Goal: Task Accomplishment & Management: Manage account settings

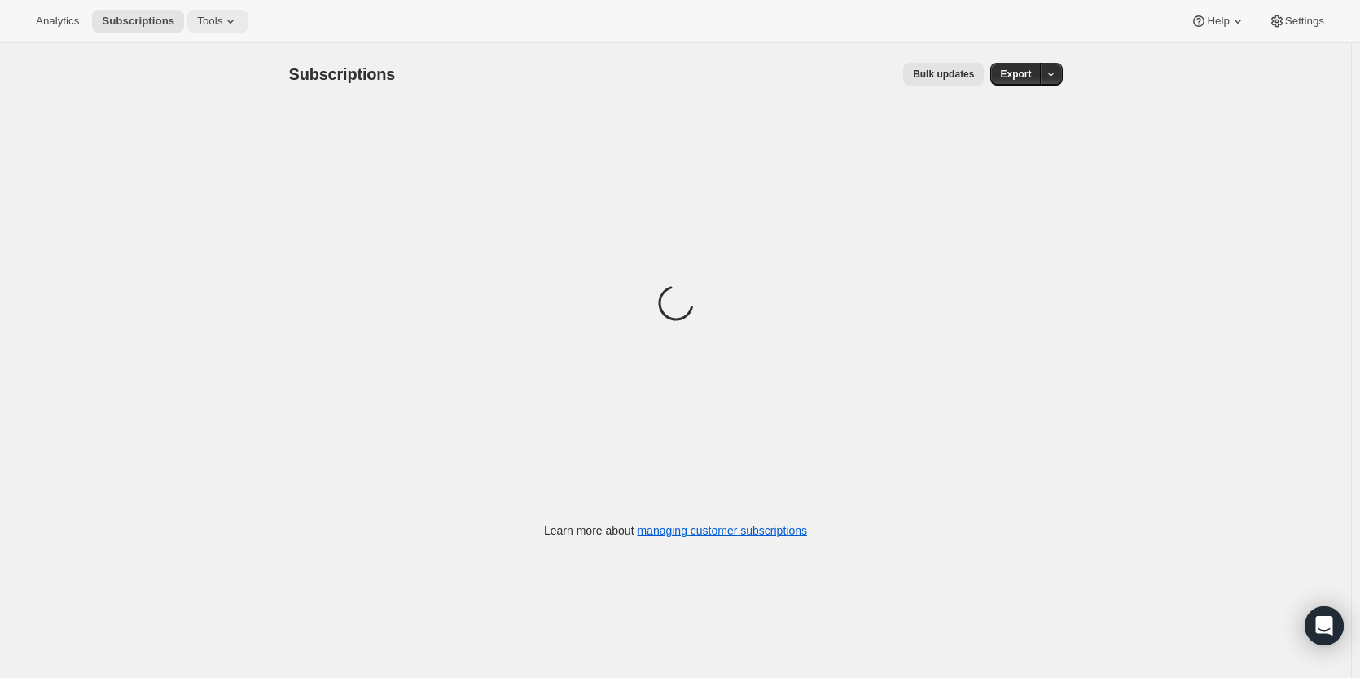
click at [207, 20] on span "Tools" at bounding box center [209, 21] width 25 height 13
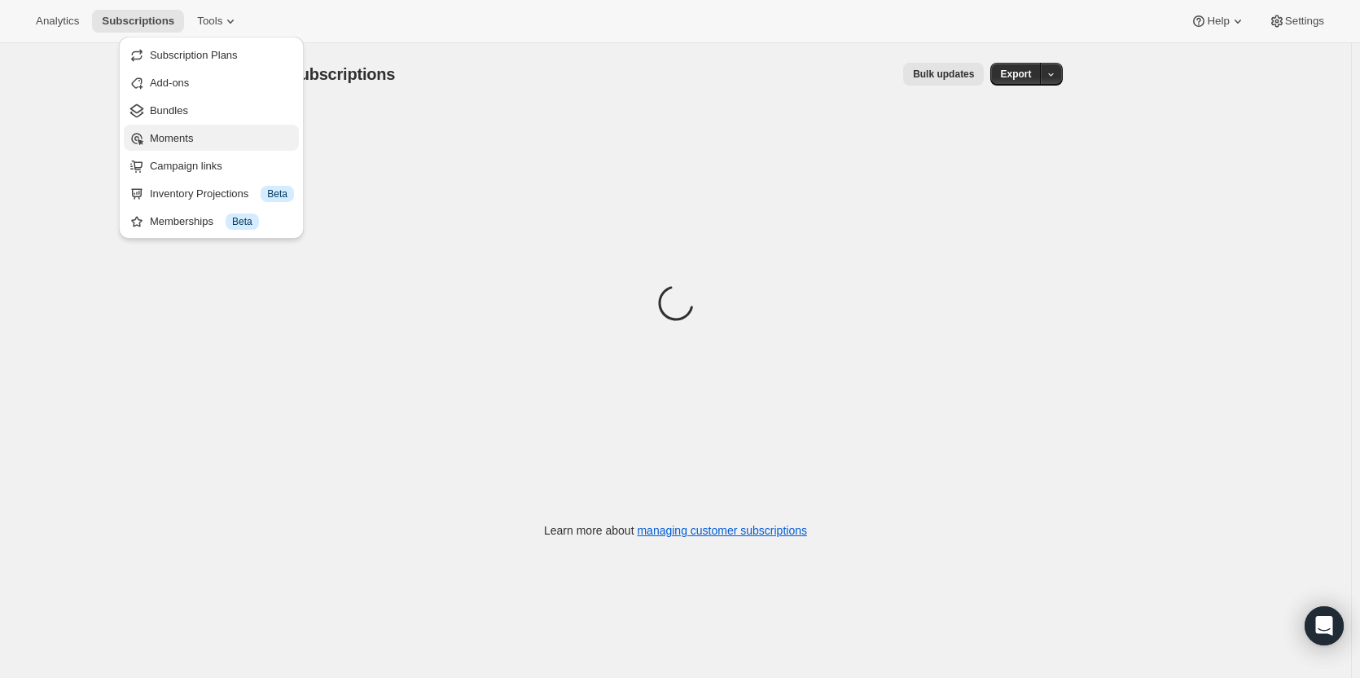
click at [227, 125] on button "Moments" at bounding box center [211, 138] width 175 height 26
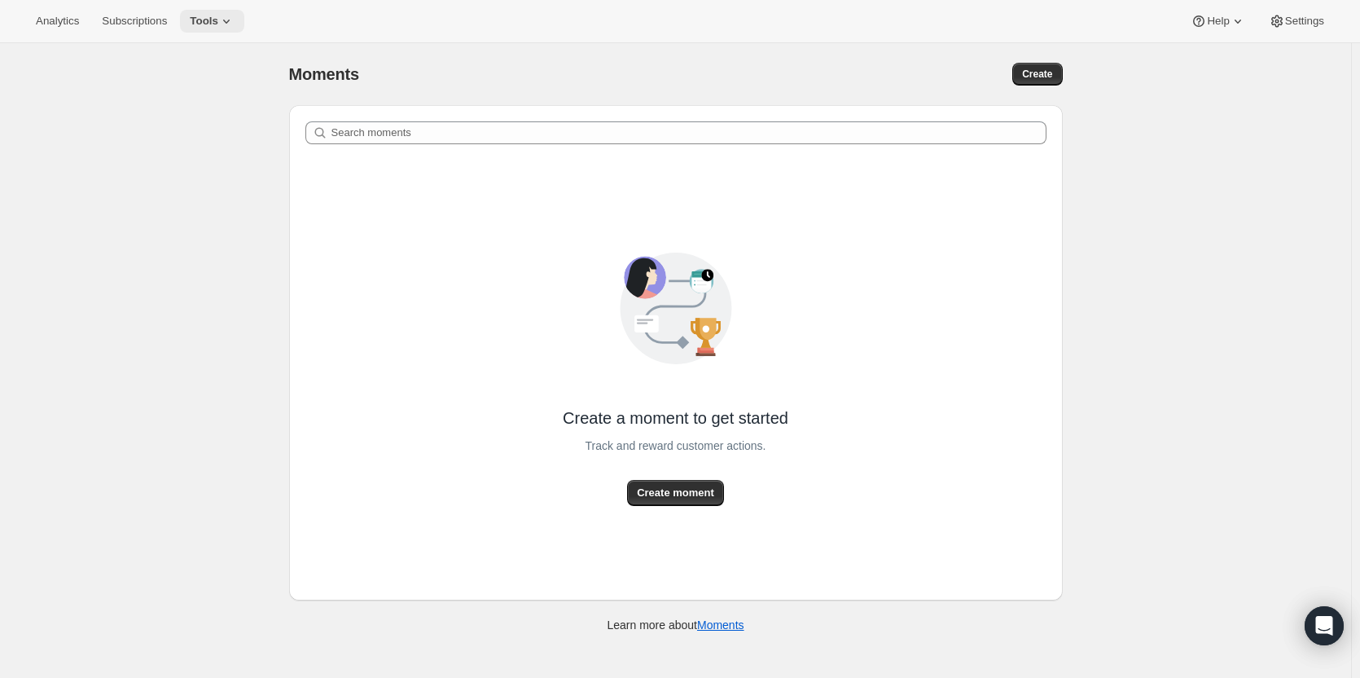
click at [218, 14] on icon at bounding box center [226, 21] width 16 height 16
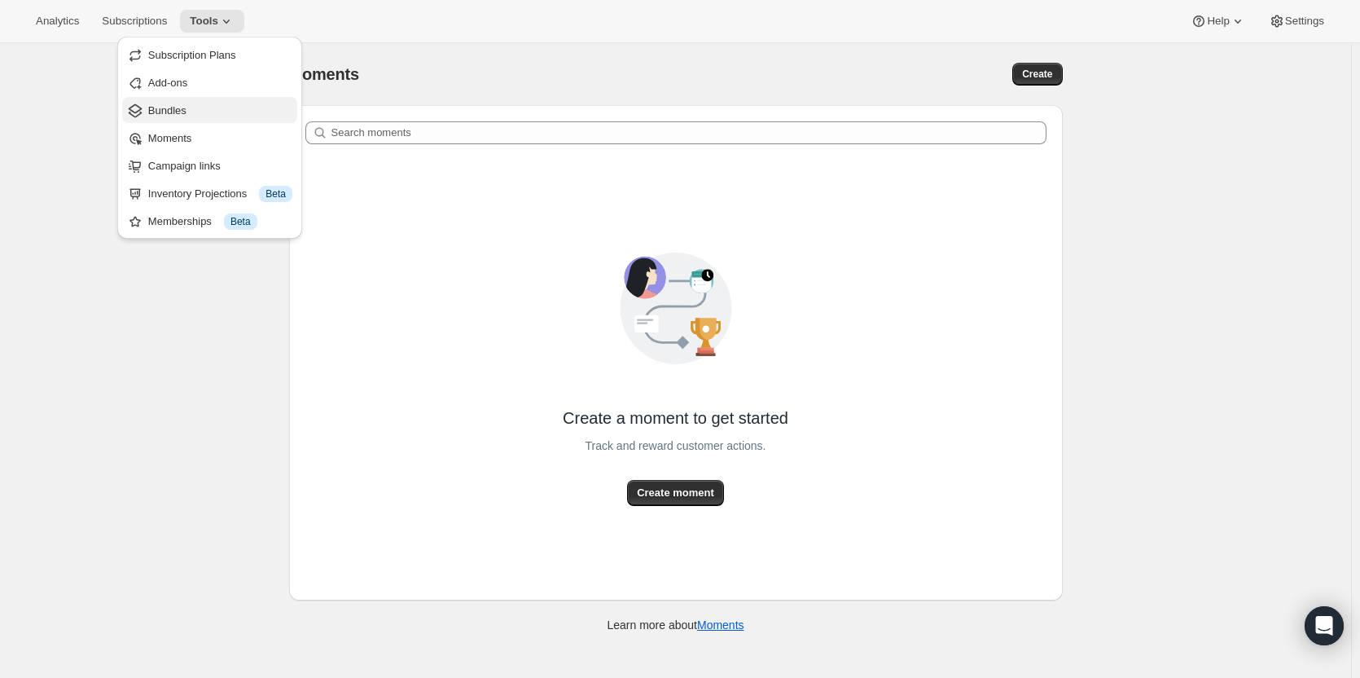
click at [204, 114] on span "Bundles" at bounding box center [220, 111] width 144 height 16
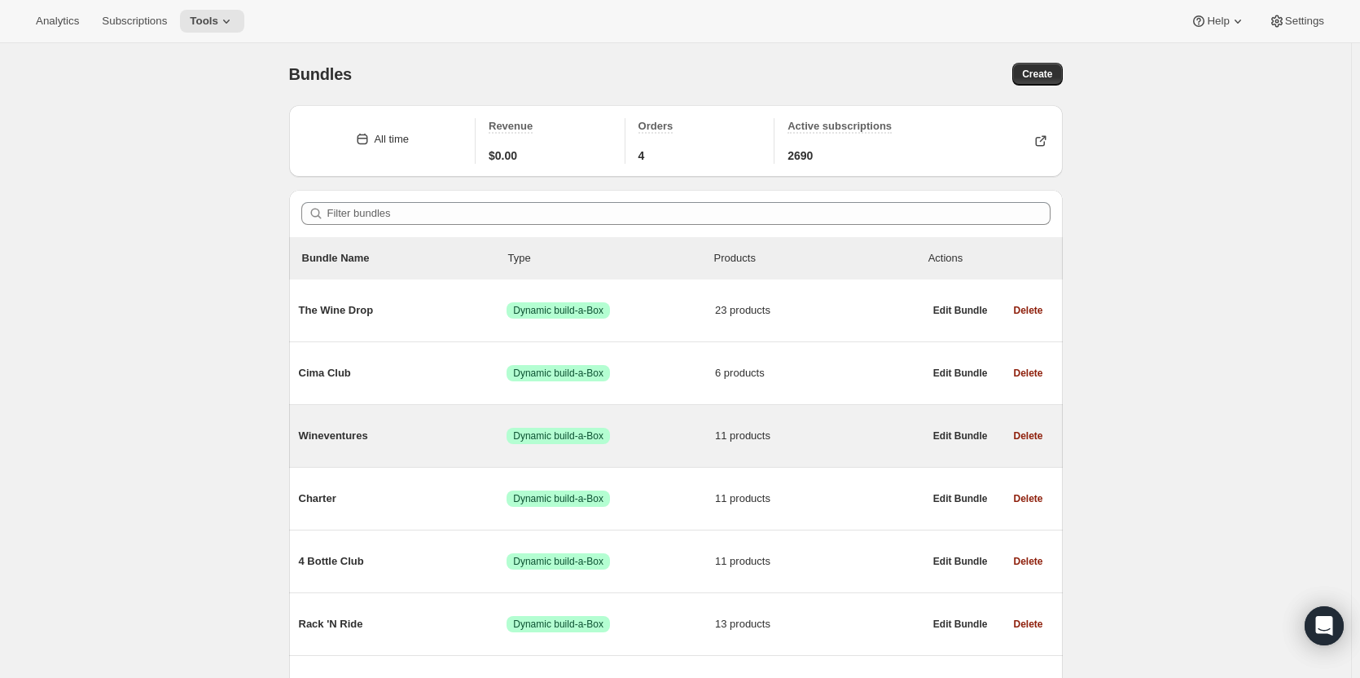
click at [435, 444] on div "Wineventures Success Dynamic build-a-Box 11 products" at bounding box center [611, 436] width 625 height 42
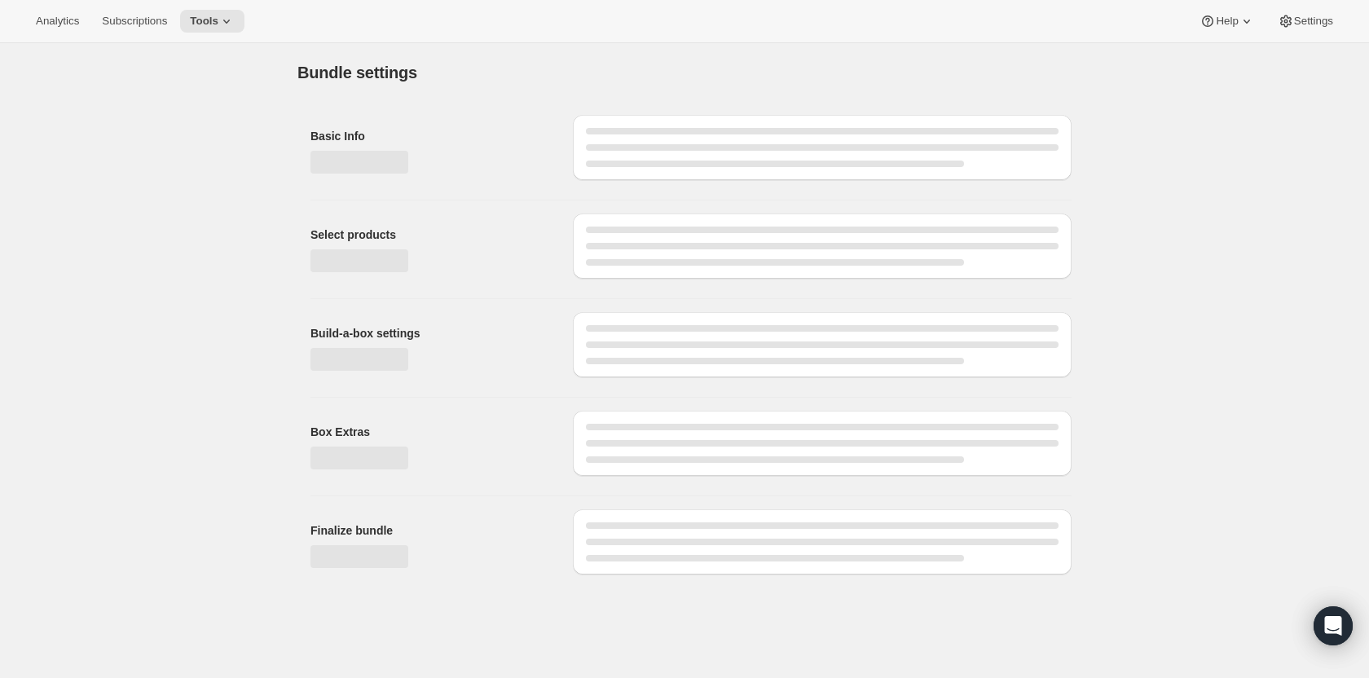
type input "Wineventures"
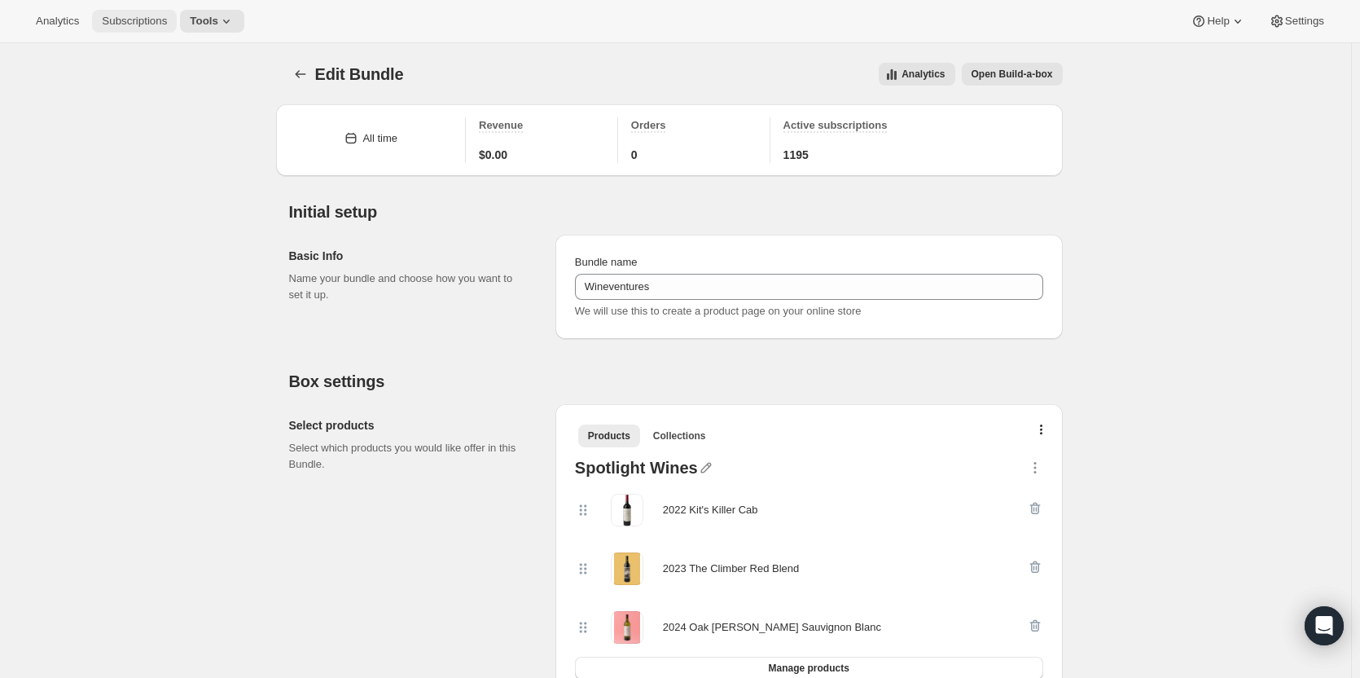
click at [151, 16] on span "Subscriptions" at bounding box center [134, 21] width 65 height 13
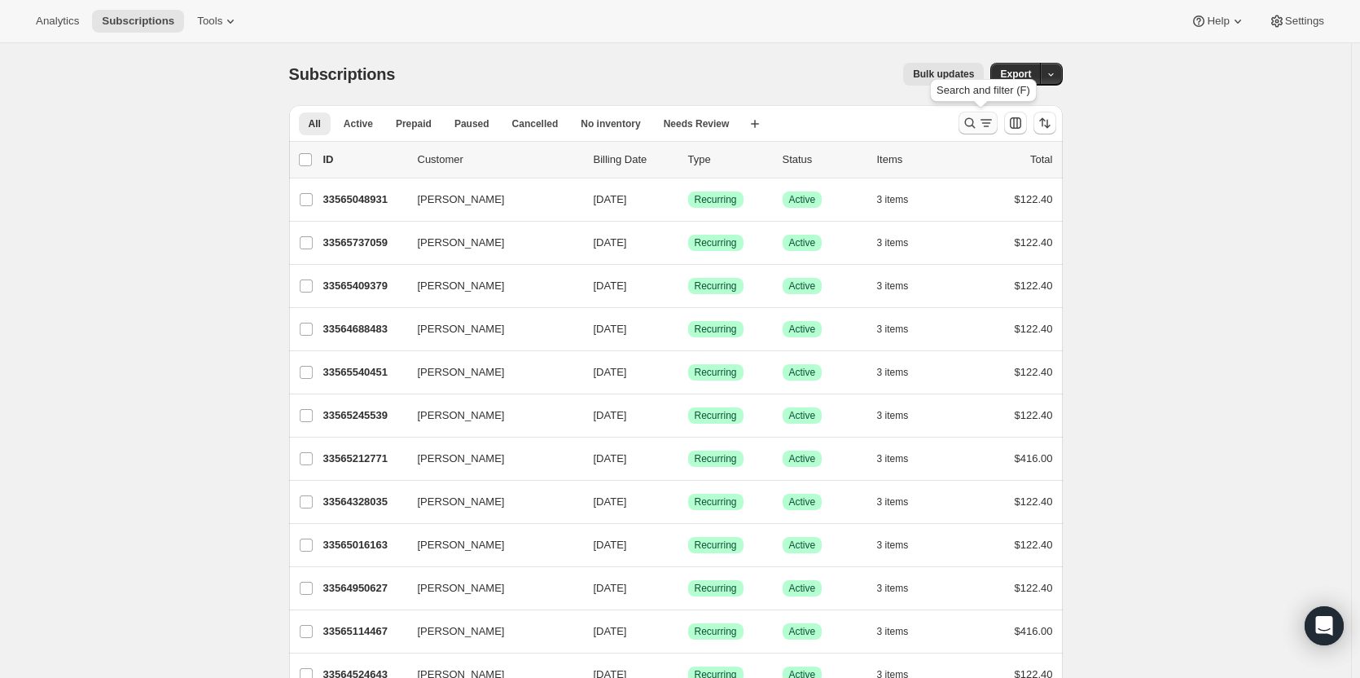
click at [971, 123] on icon "Search and filter results" at bounding box center [970, 123] width 16 height 16
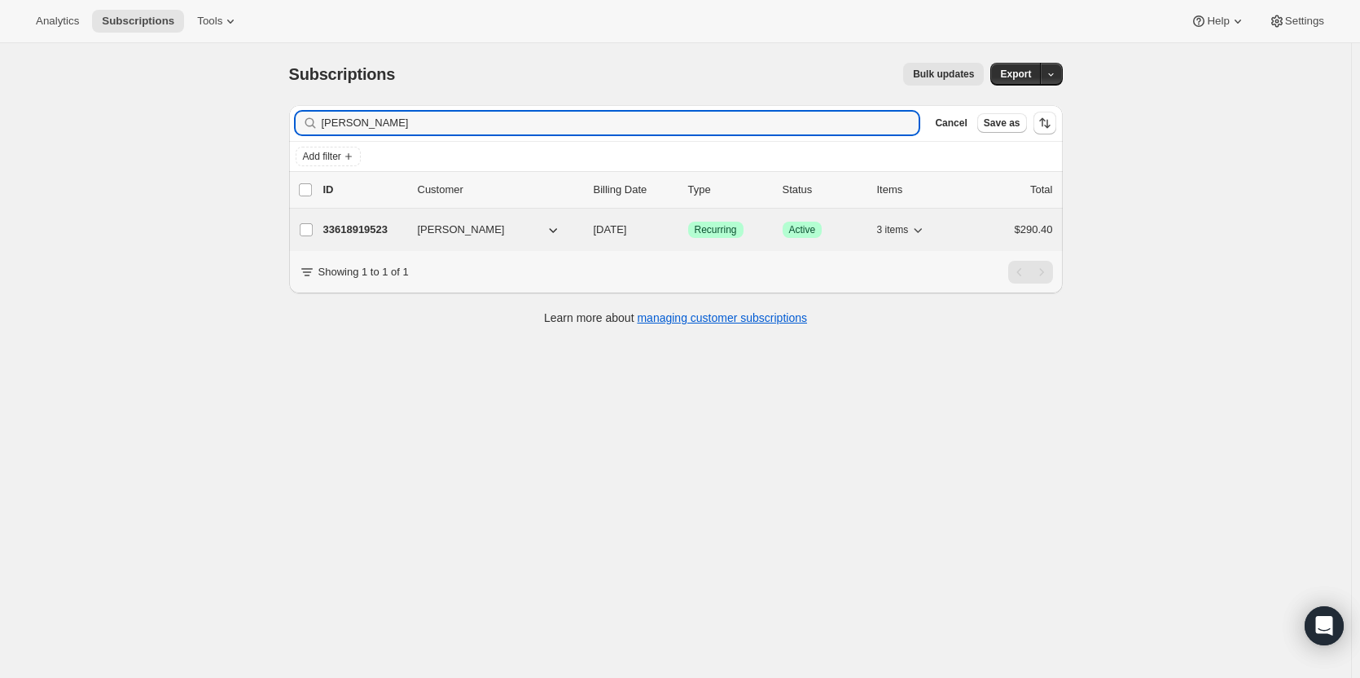
type input "[PERSON_NAME]"
click at [377, 234] on p "33618919523" at bounding box center [363, 230] width 81 height 16
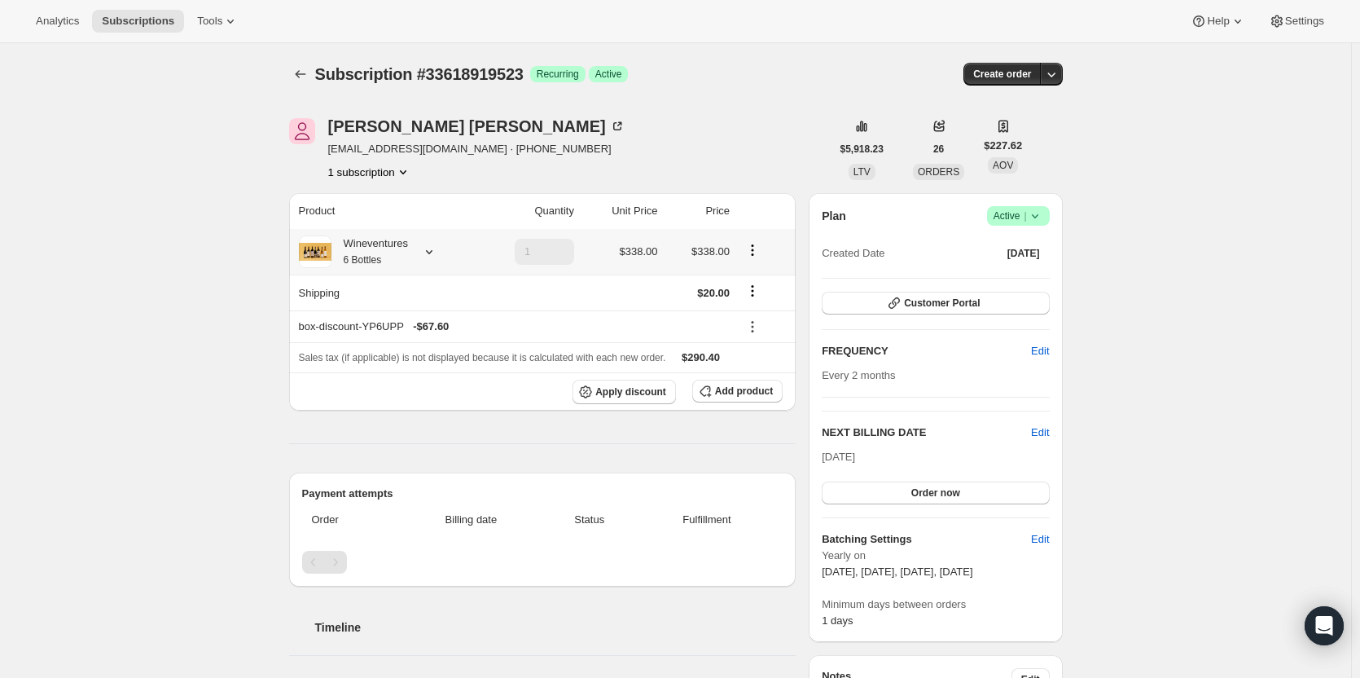
click at [385, 248] on div "Wineventures 6 Bottles" at bounding box center [370, 251] width 77 height 33
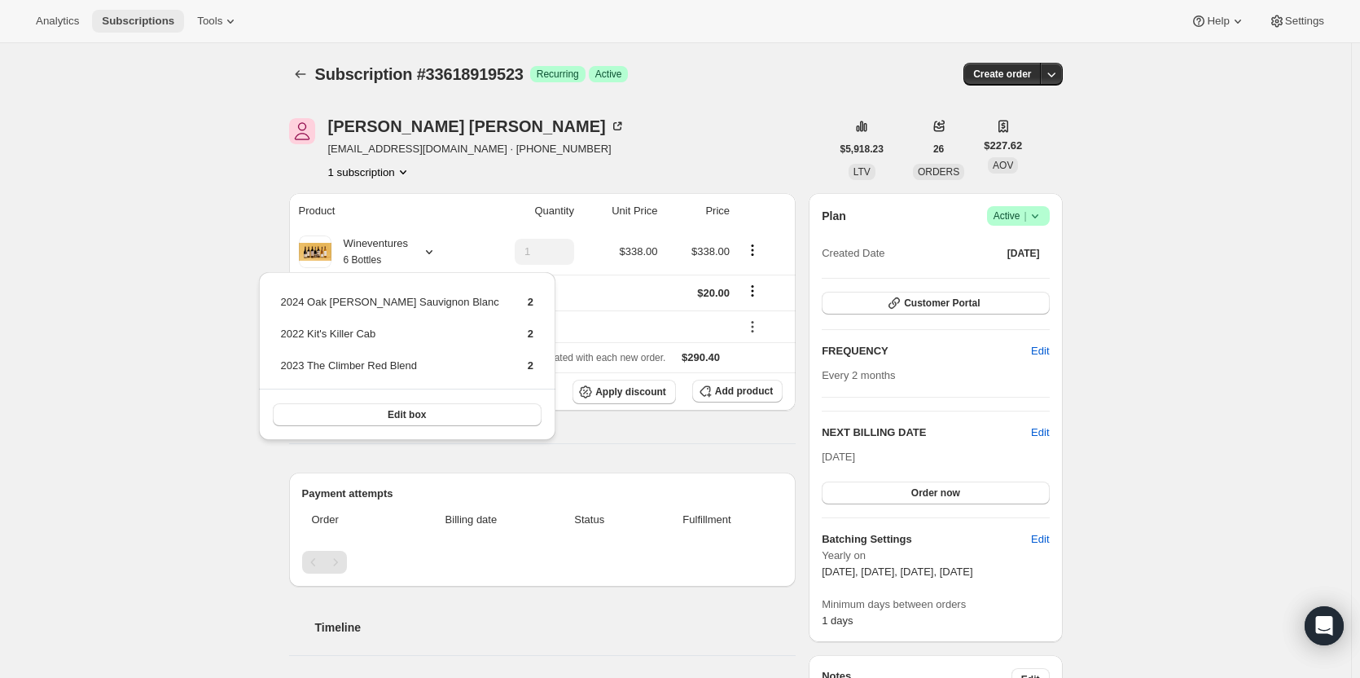
click at [124, 13] on button "Subscriptions" at bounding box center [138, 21] width 92 height 23
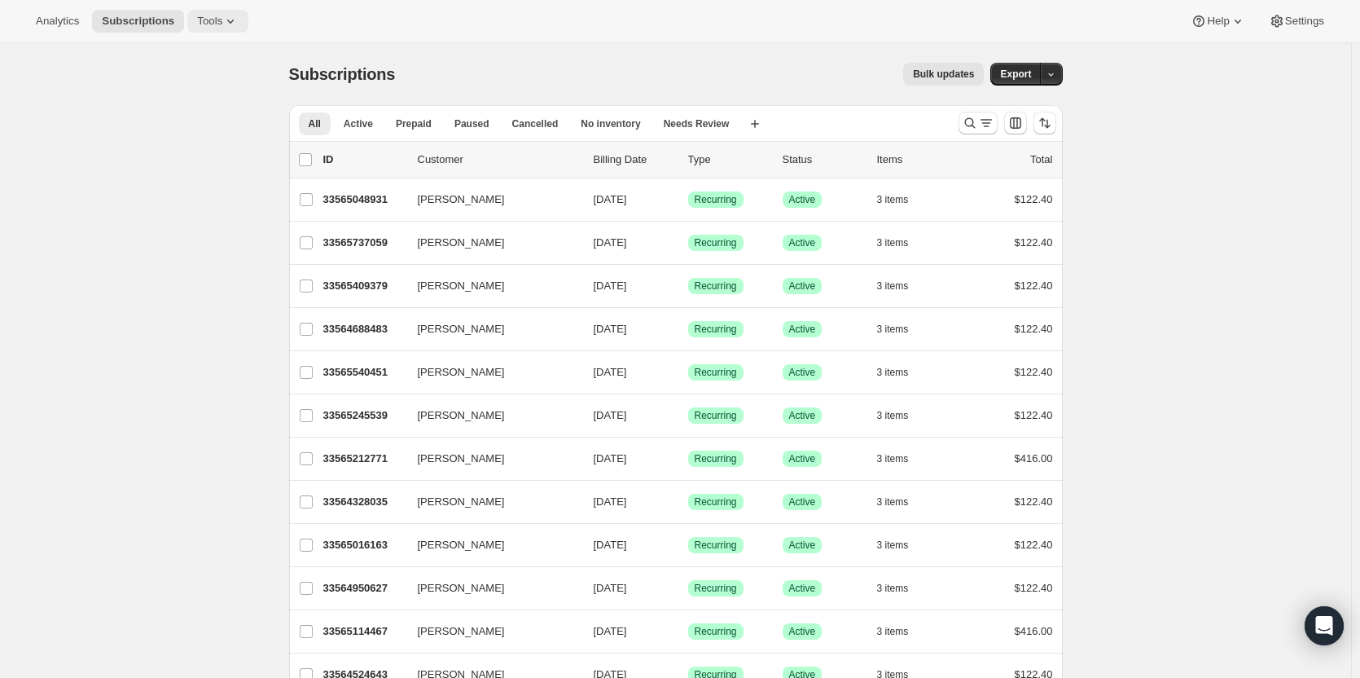
click at [207, 24] on span "Tools" at bounding box center [209, 21] width 25 height 13
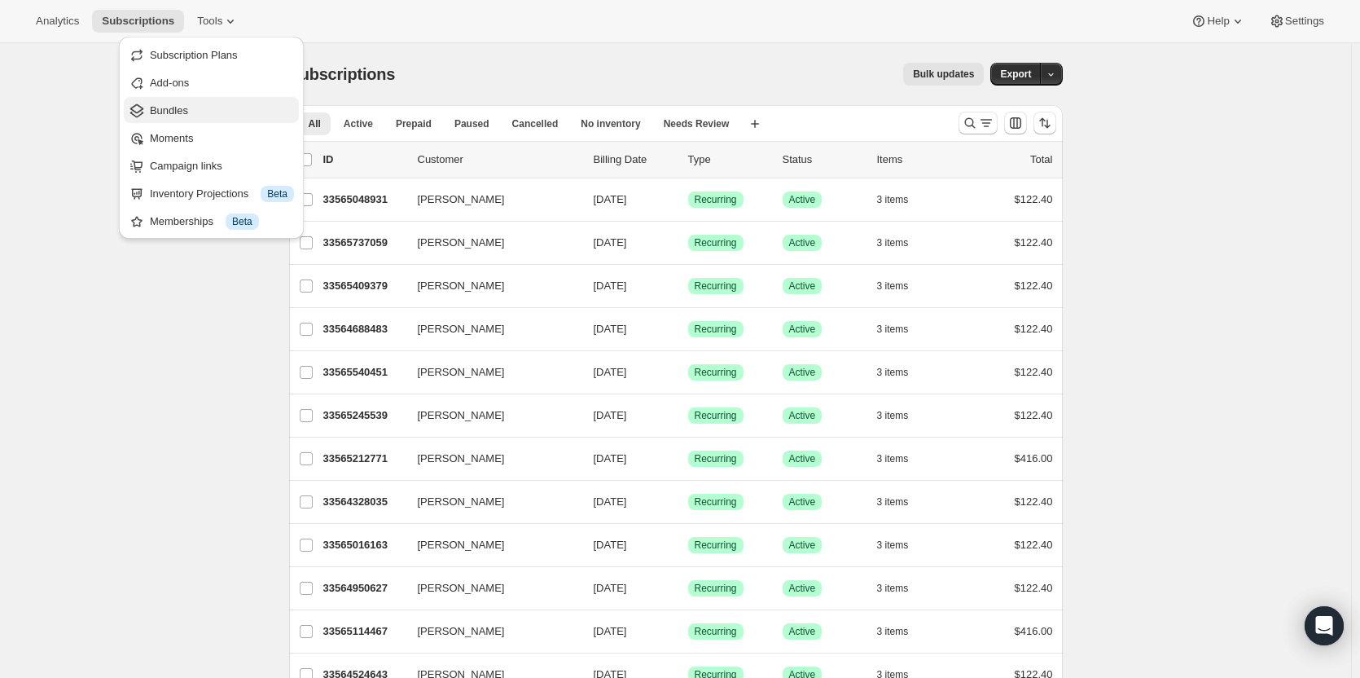
click at [194, 107] on span "Bundles" at bounding box center [222, 111] width 144 height 16
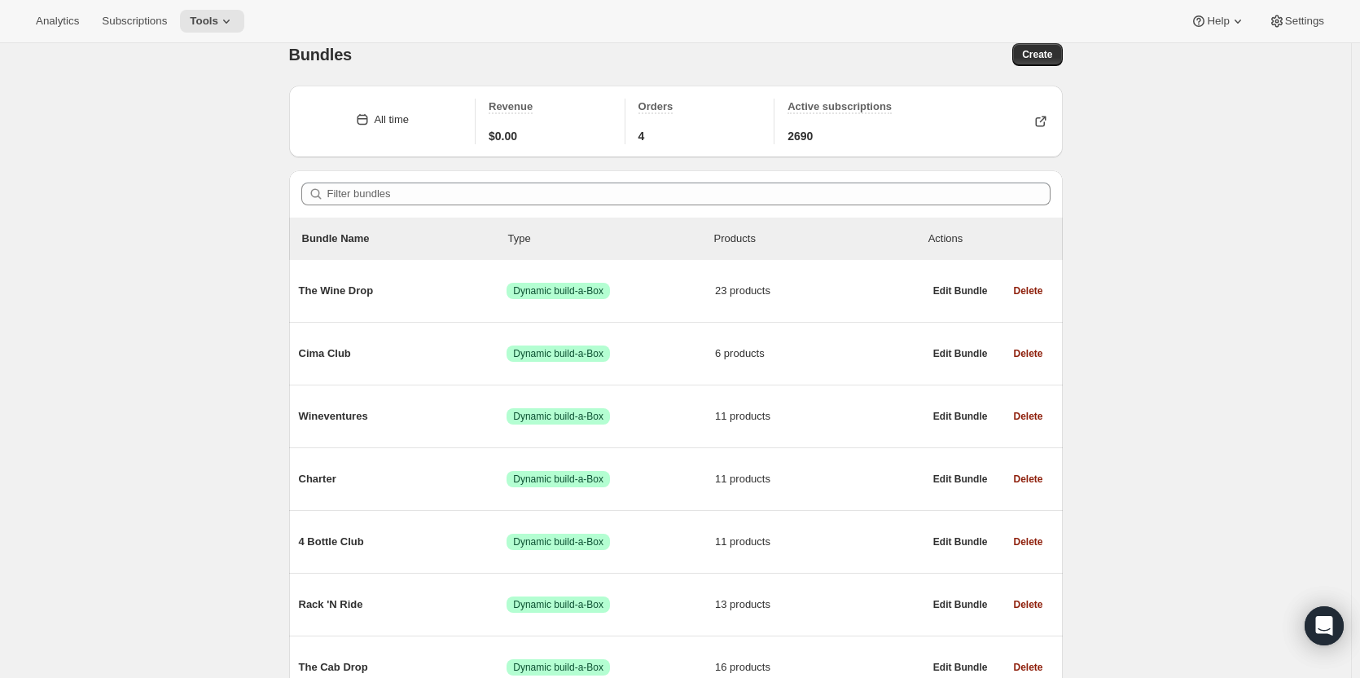
scroll to position [165, 0]
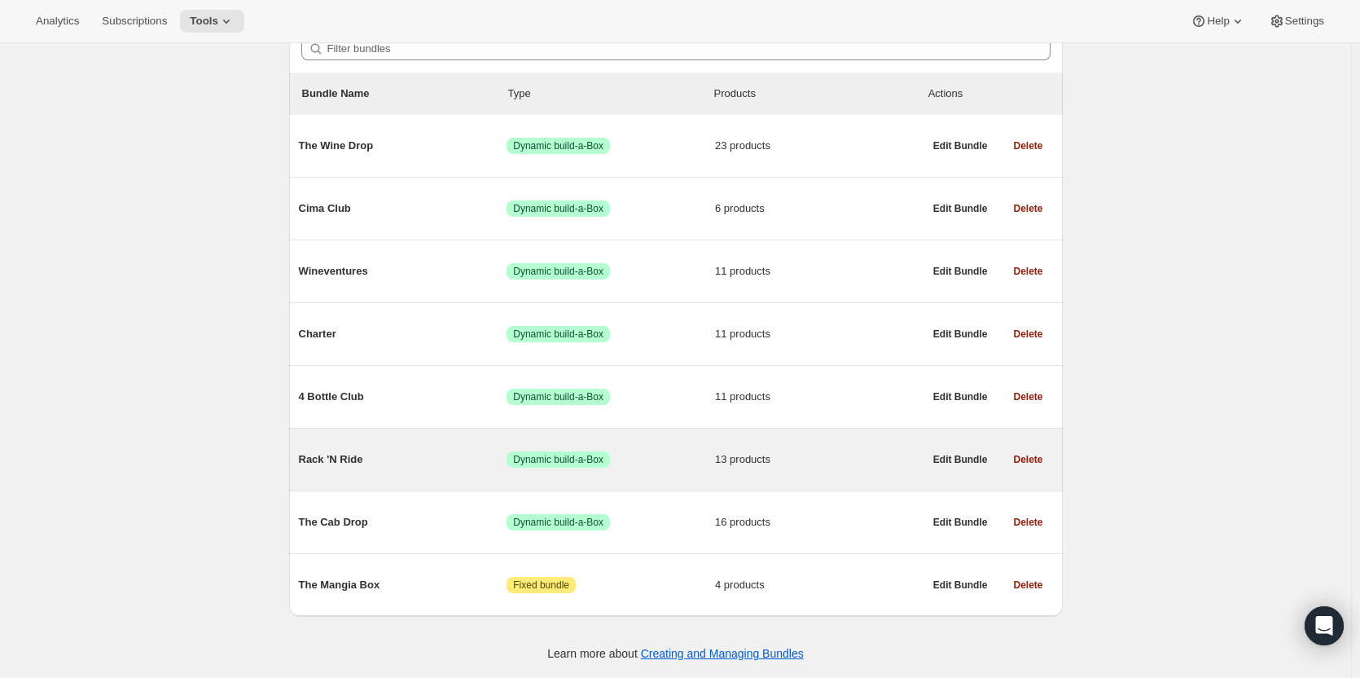
click at [894, 452] on span "13 products" at bounding box center [819, 459] width 209 height 16
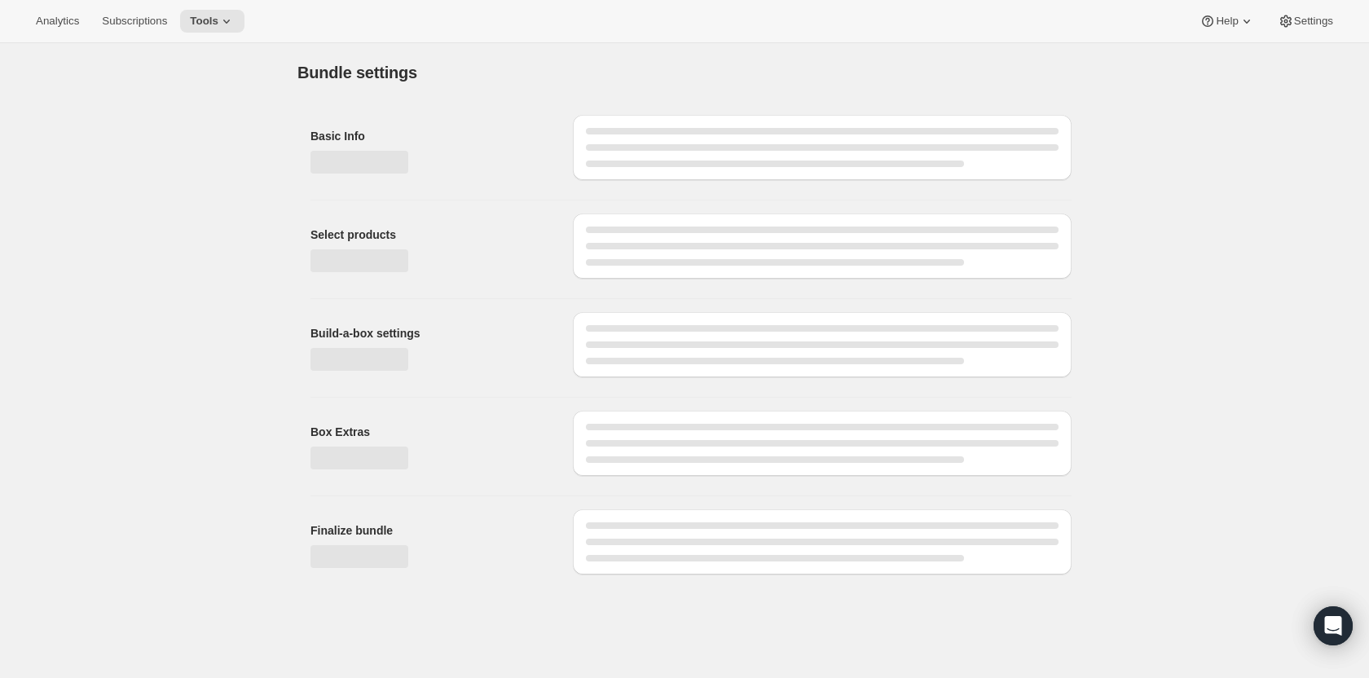
type input "Rack 'N Ride"
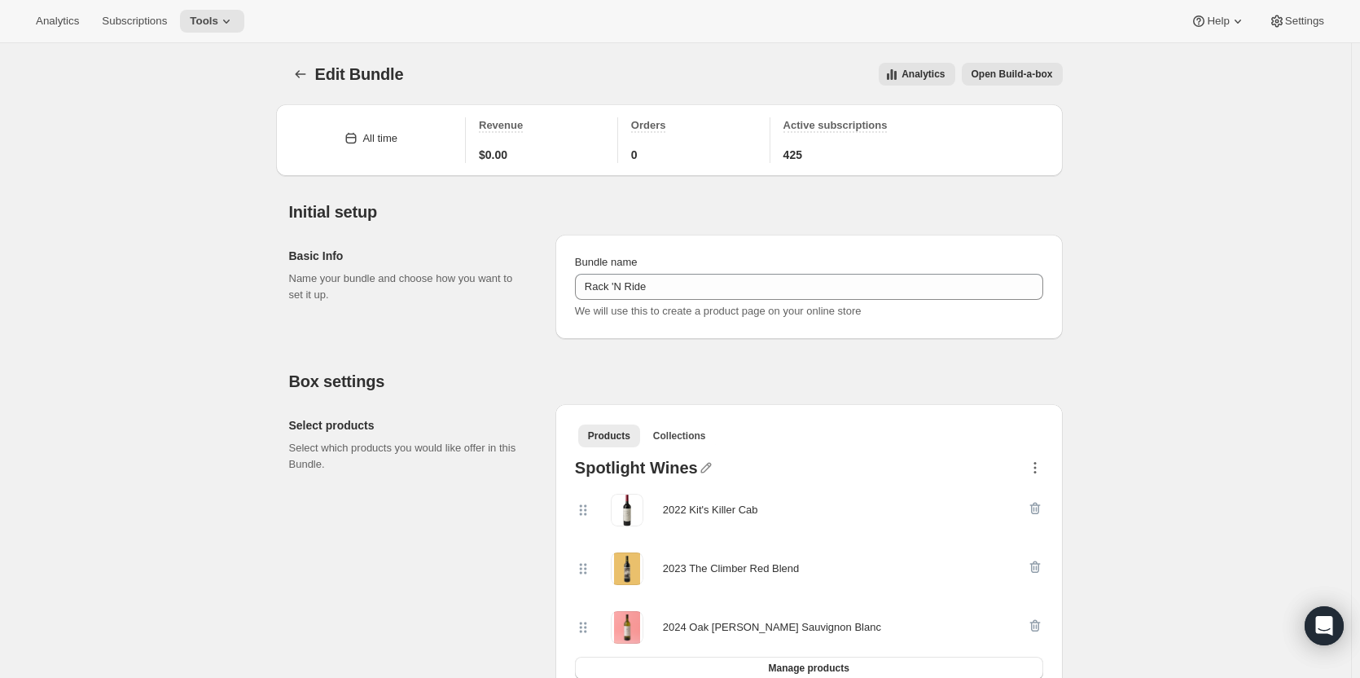
click at [1040, 467] on icon "button" at bounding box center [1035, 467] width 16 height 16
click at [186, 18] on button "Tools" at bounding box center [212, 21] width 64 height 23
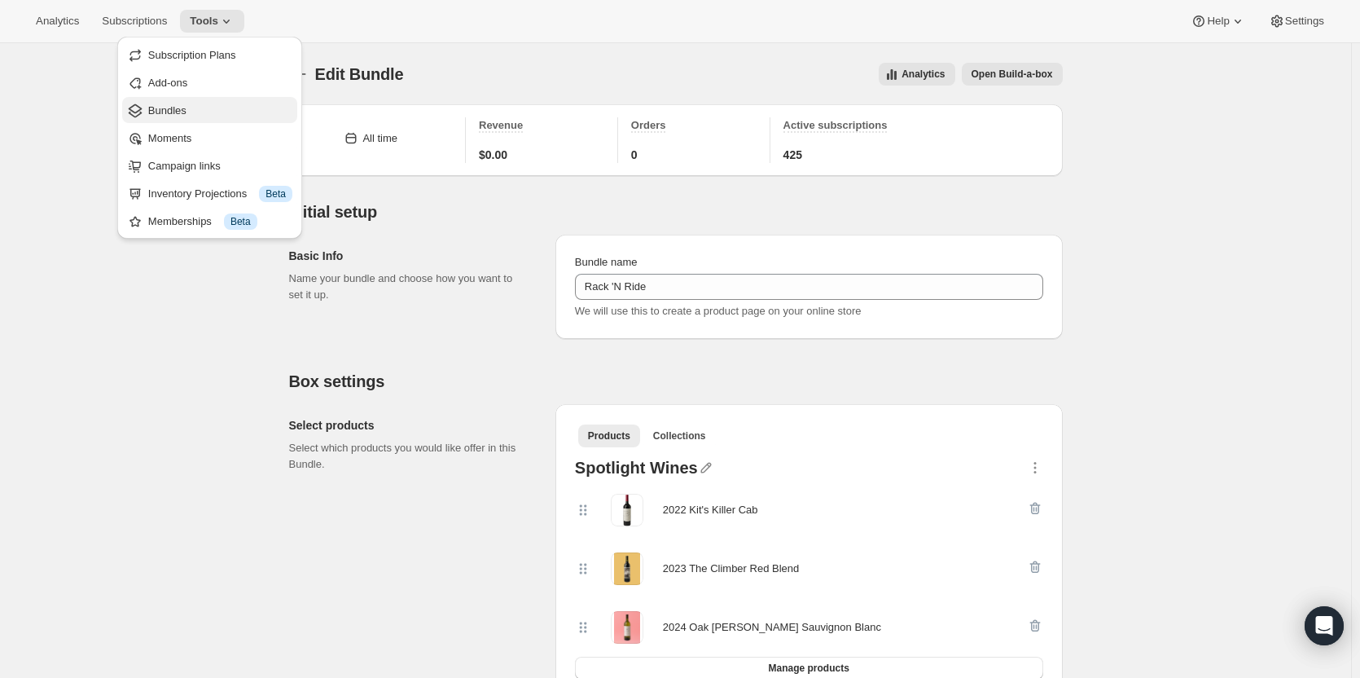
click at [196, 113] on span "Bundles" at bounding box center [220, 111] width 144 height 16
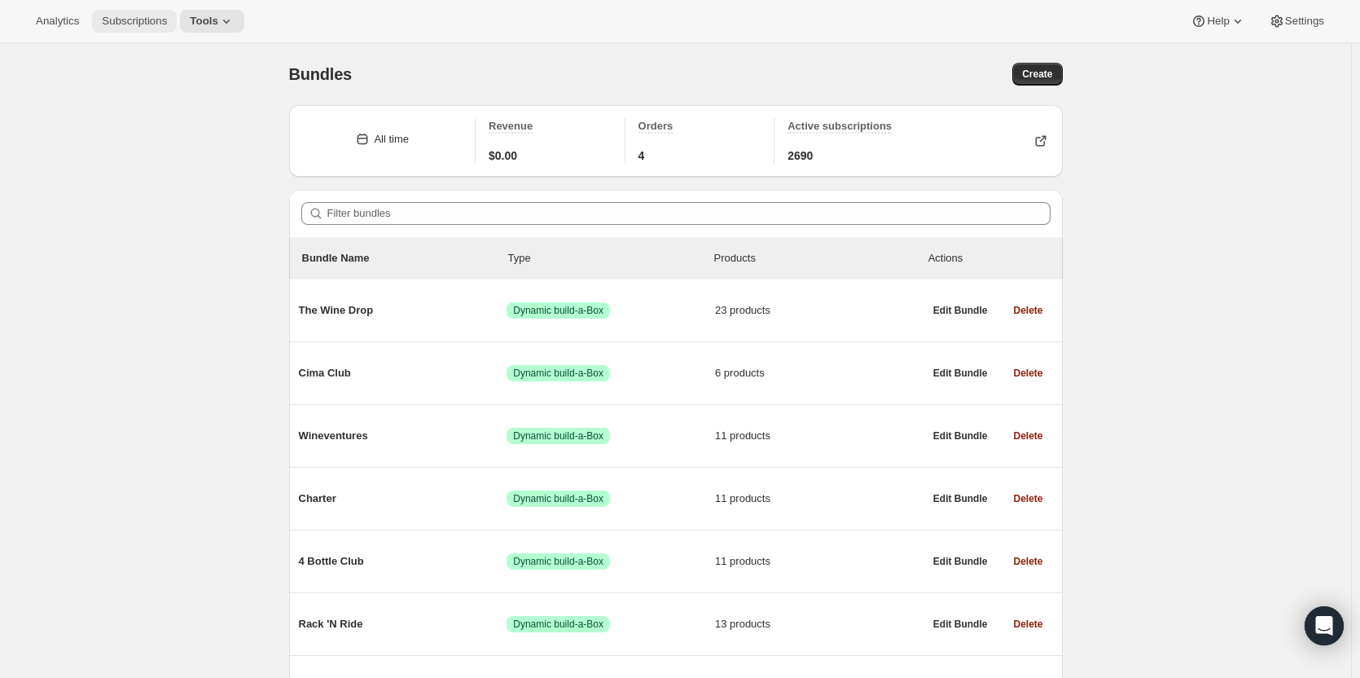
click at [111, 17] on span "Subscriptions" at bounding box center [134, 21] width 65 height 13
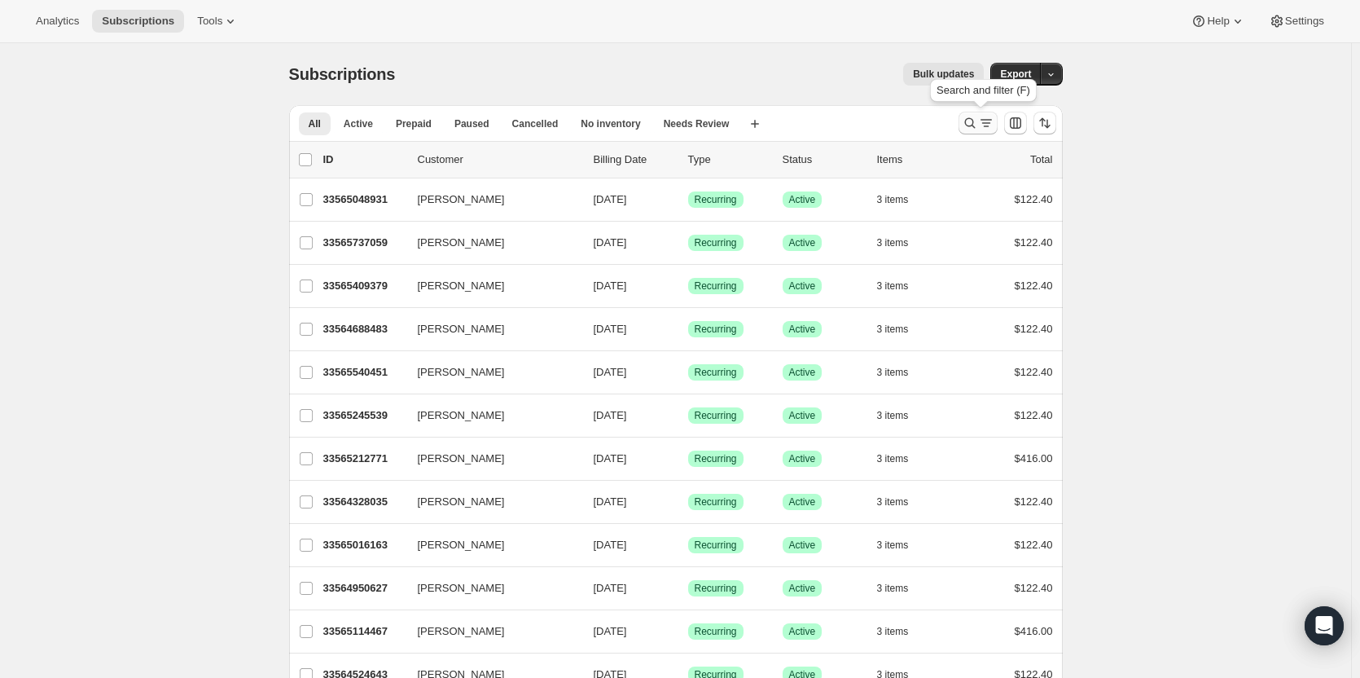
click at [978, 120] on icon "Search and filter results" at bounding box center [970, 123] width 16 height 16
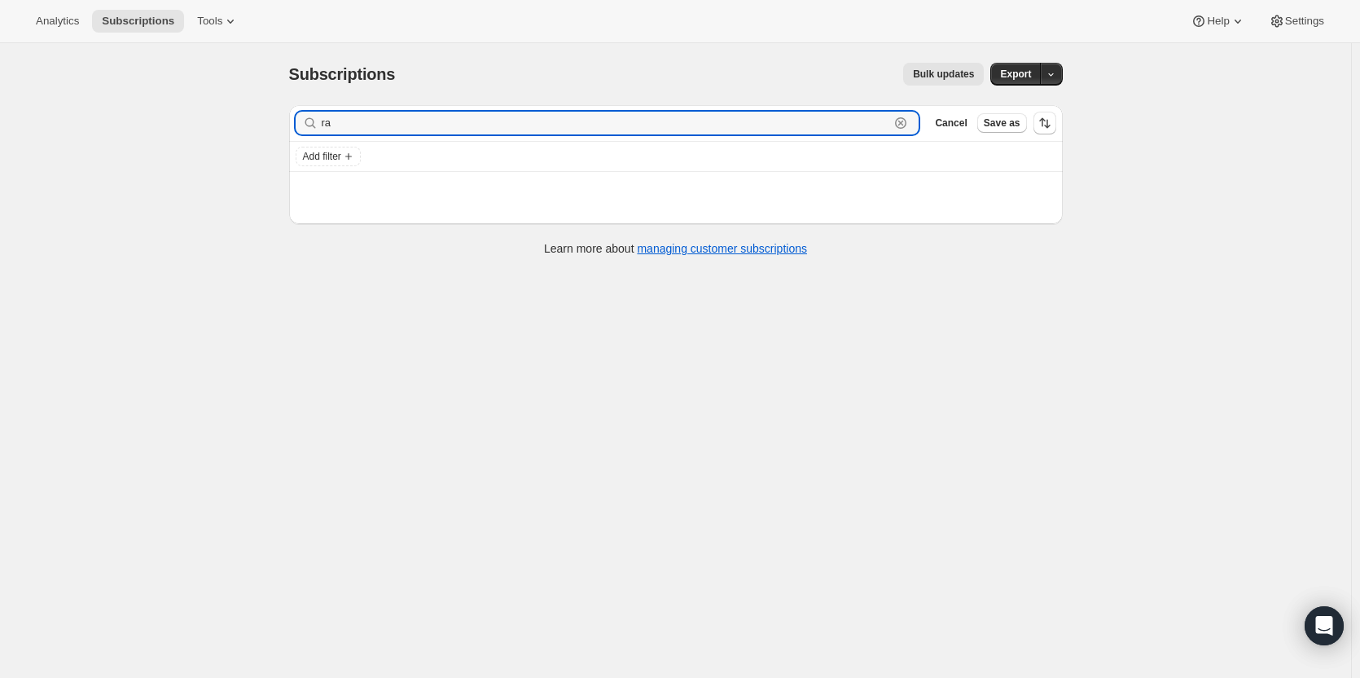
type input "r"
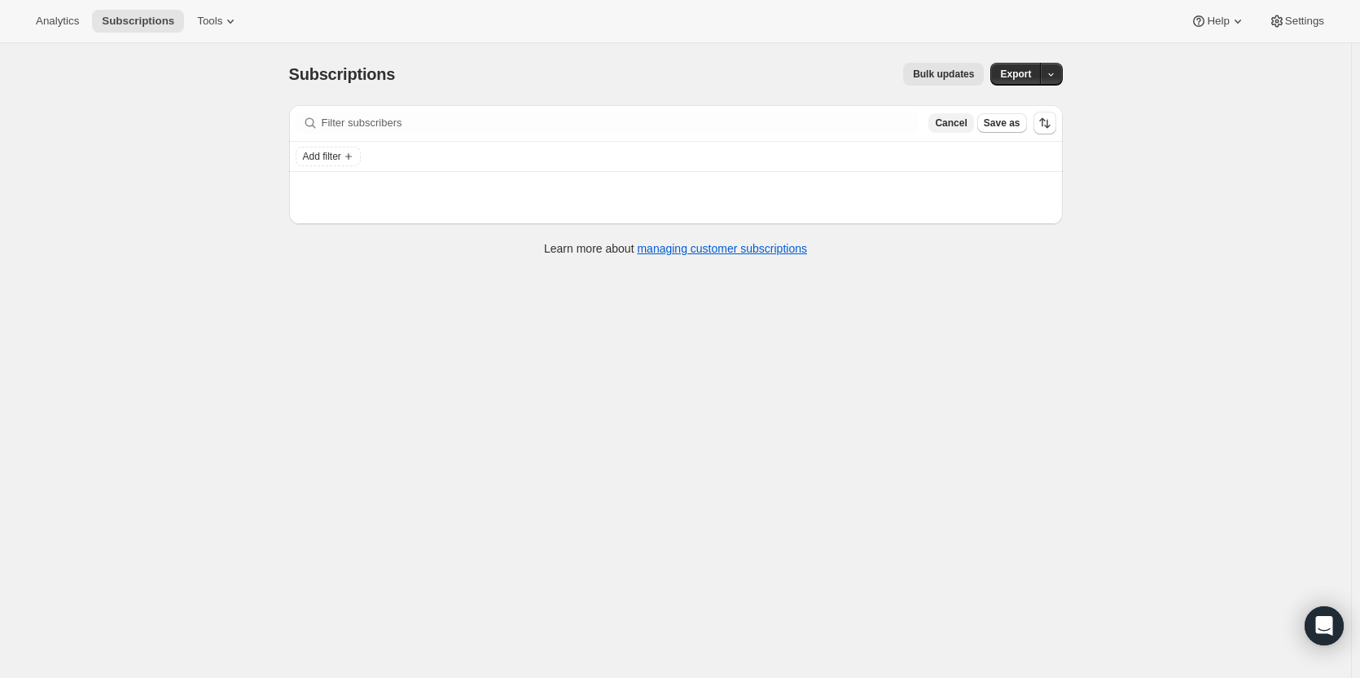
click at [952, 124] on span "Cancel" at bounding box center [951, 122] width 32 height 13
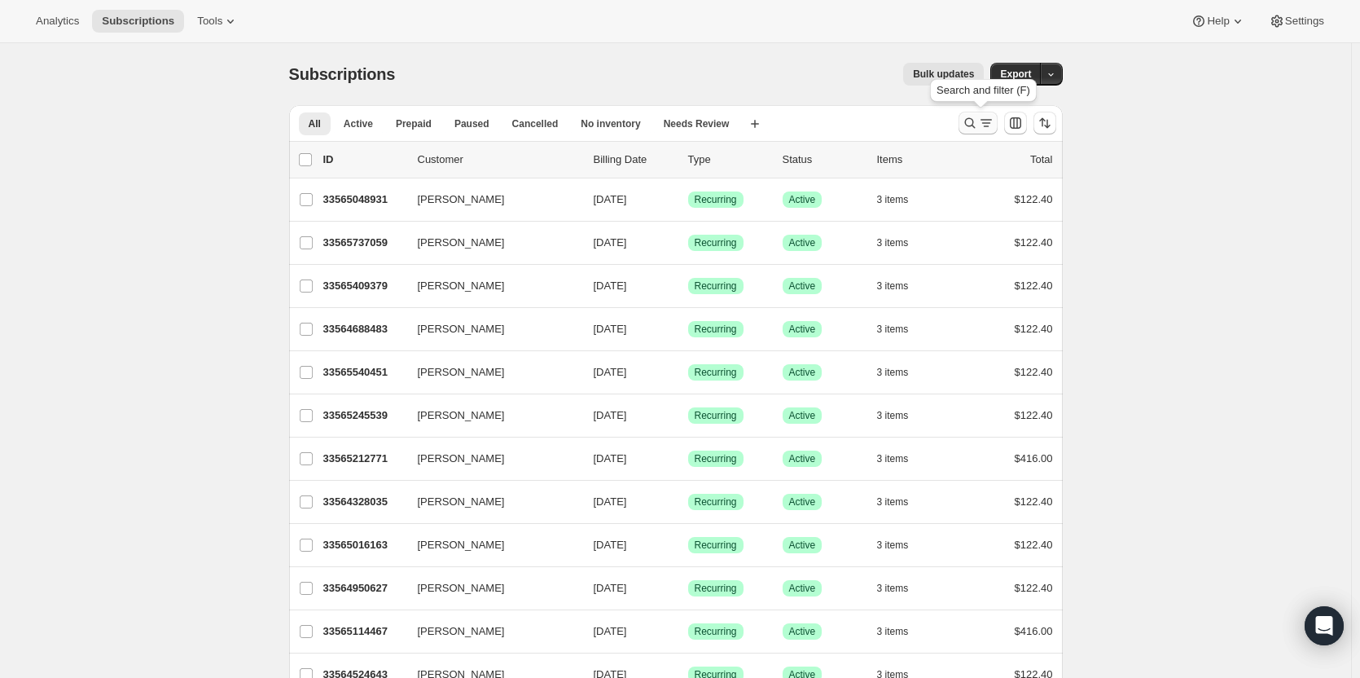
click at [976, 122] on icon "Search and filter results" at bounding box center [970, 123] width 16 height 16
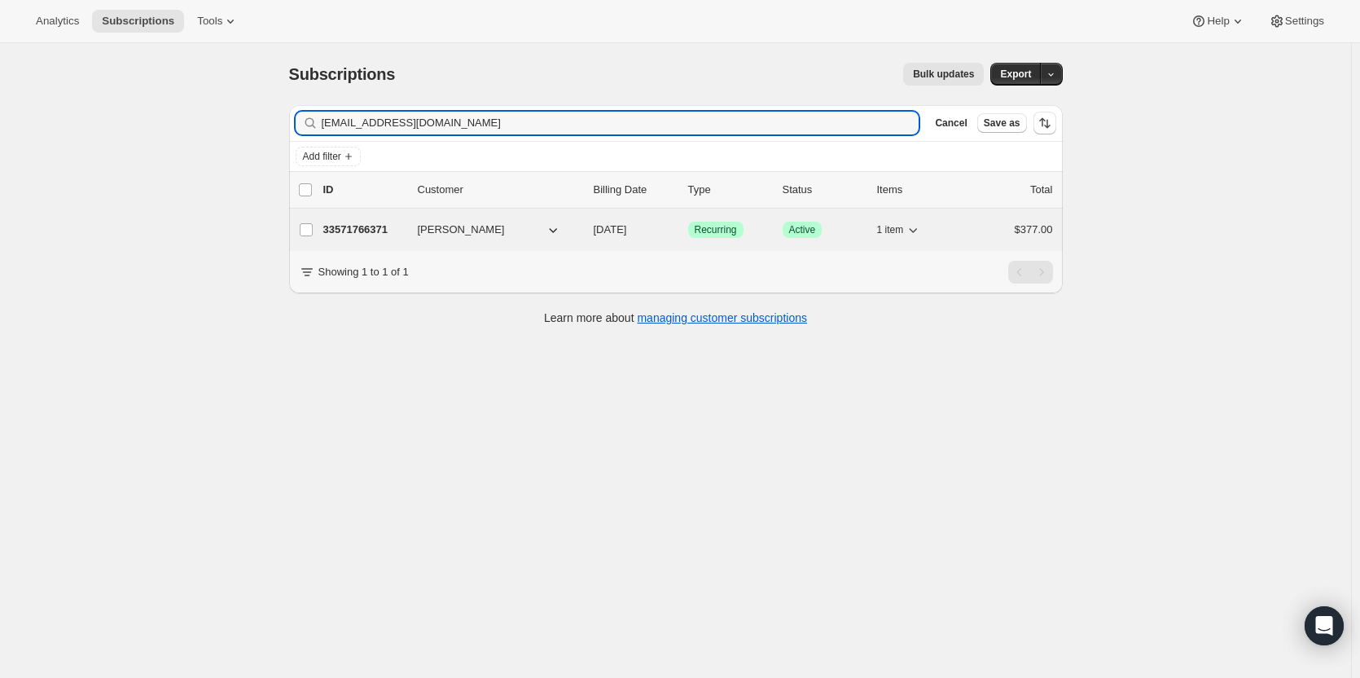
type input "[EMAIL_ADDRESS][DOMAIN_NAME]"
click at [377, 232] on p "33571766371" at bounding box center [363, 230] width 81 height 16
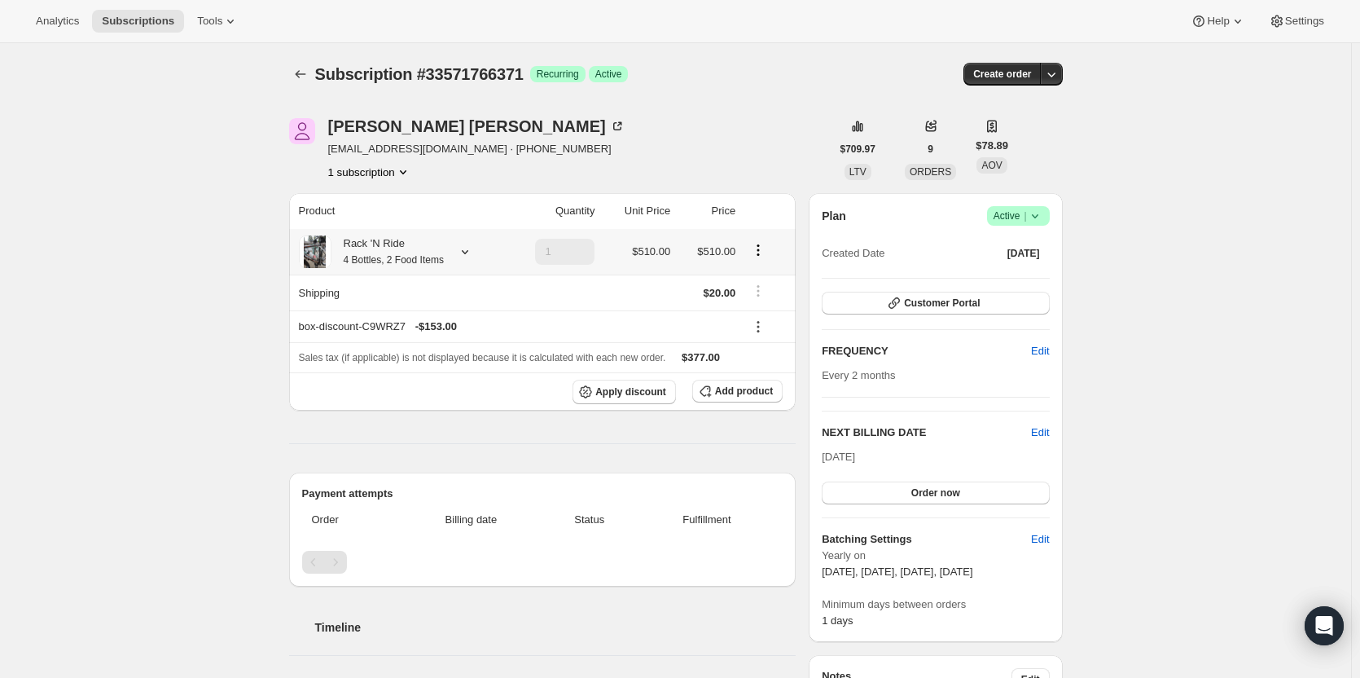
click at [363, 250] on div "Rack 'N Ride 4 Bottles, 2 Food Items" at bounding box center [388, 251] width 112 height 33
click at [155, 12] on button "Subscriptions" at bounding box center [138, 21] width 92 height 23
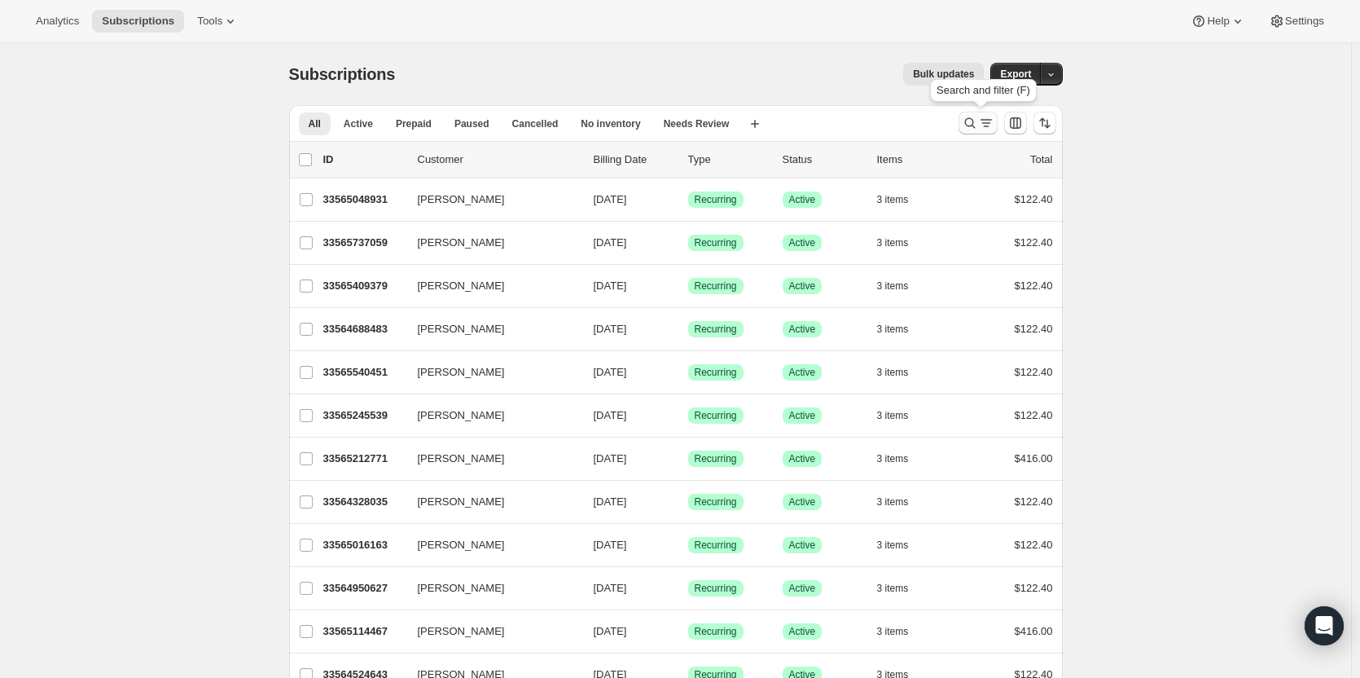
click at [970, 123] on icon "Search and filter results" at bounding box center [970, 123] width 16 height 16
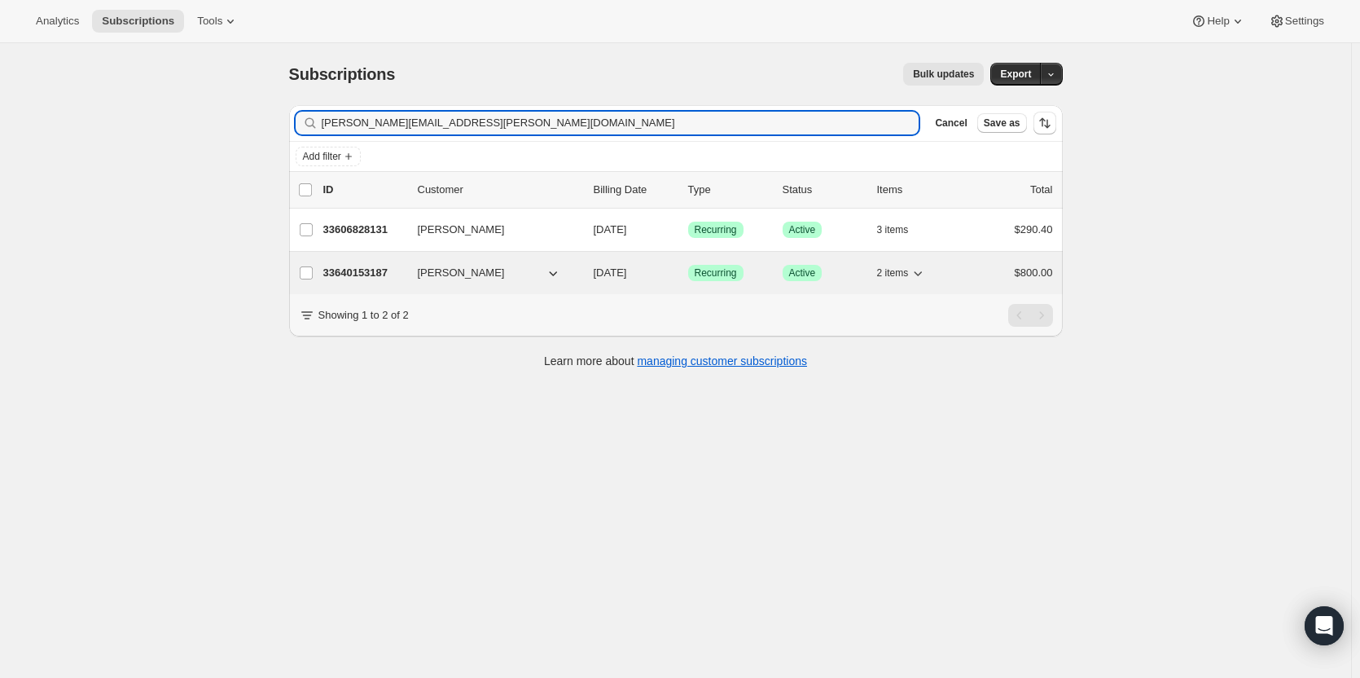
type input "[PERSON_NAME][EMAIL_ADDRESS][PERSON_NAME][DOMAIN_NAME]"
click at [367, 281] on div "33640153187 [PERSON_NAME] [DATE] Success Recurring Success Active 2 items $800.…" at bounding box center [688, 272] width 730 height 23
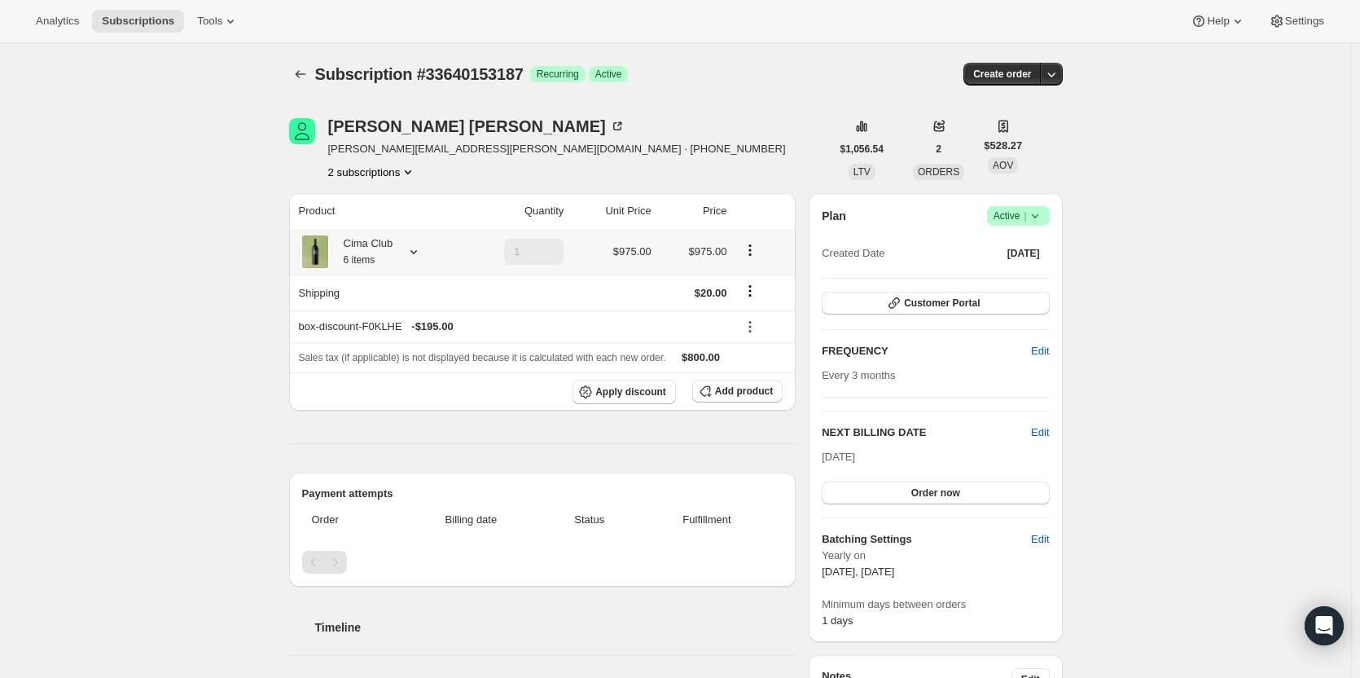
click at [376, 257] on small "6 items" at bounding box center [360, 259] width 32 height 11
click at [376, 256] on small "6 items" at bounding box center [360, 259] width 32 height 11
click at [225, 11] on button "Tools" at bounding box center [217, 21] width 61 height 23
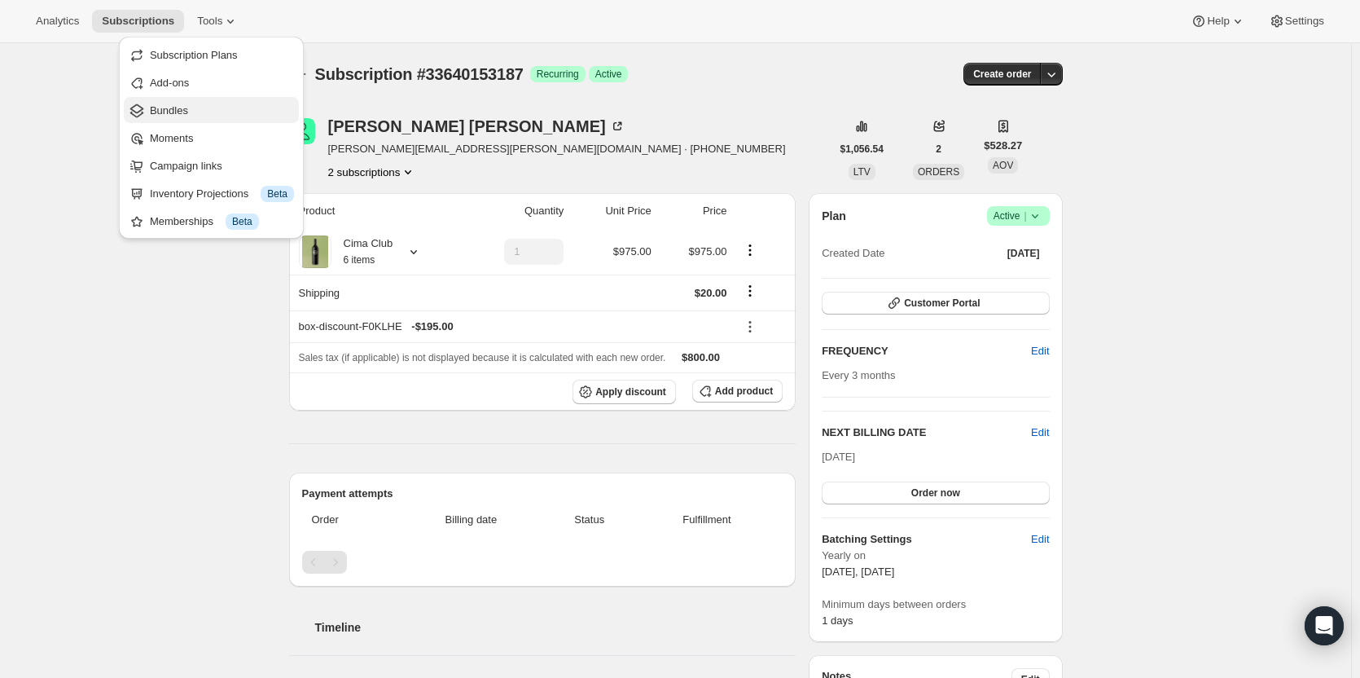
click at [194, 122] on button "Bundles" at bounding box center [211, 110] width 175 height 26
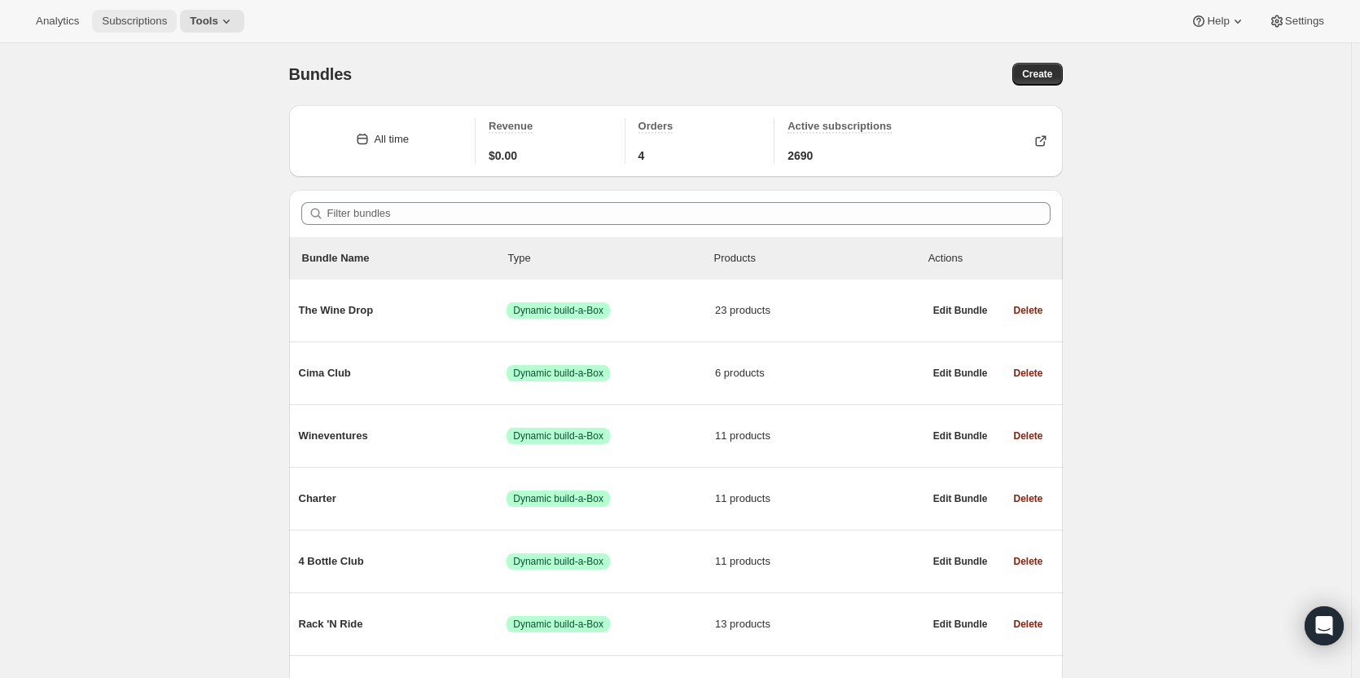
click at [145, 20] on span "Subscriptions" at bounding box center [134, 21] width 65 height 13
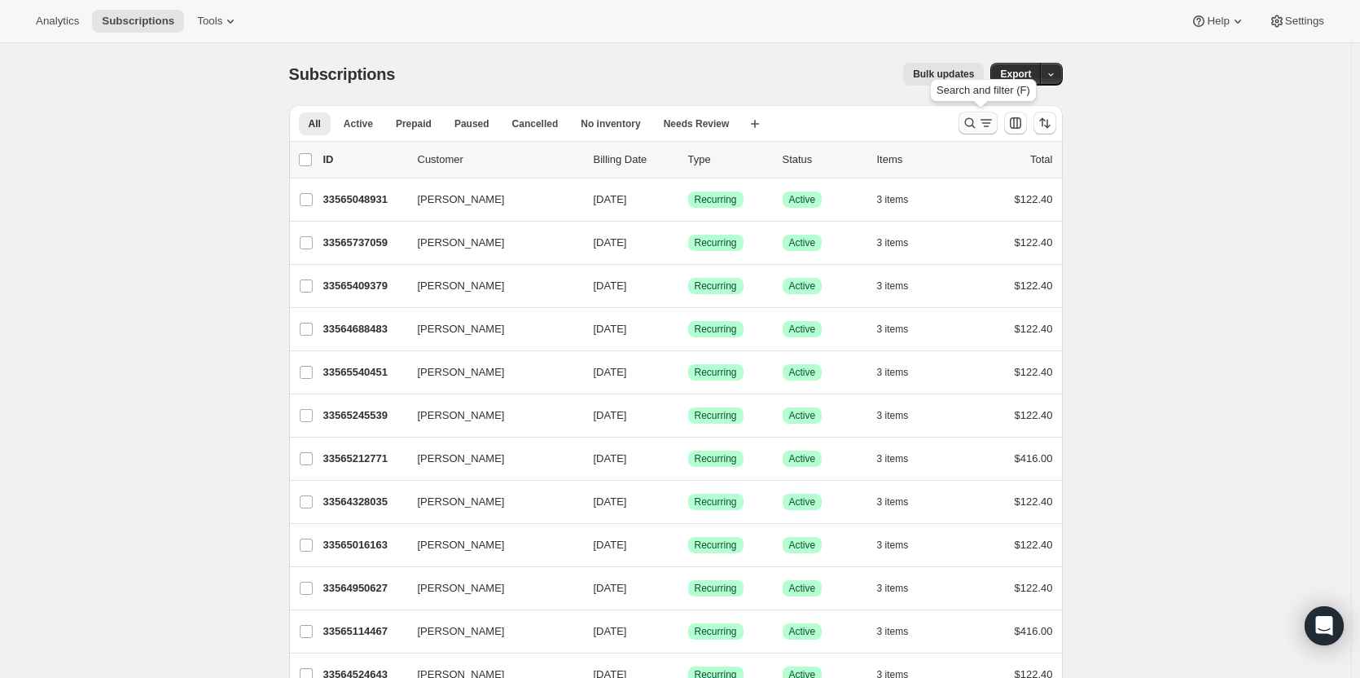
click at [972, 119] on icon "Search and filter results" at bounding box center [970, 123] width 11 height 11
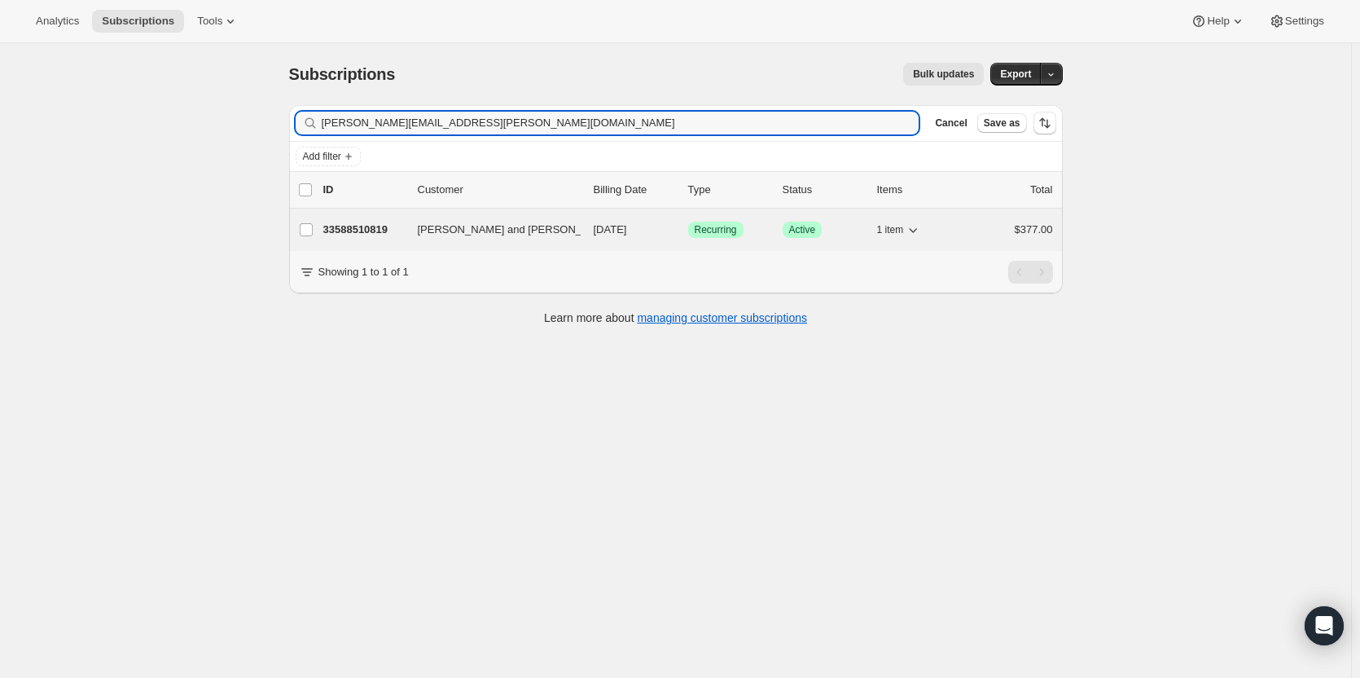
type input "[PERSON_NAME][EMAIL_ADDRESS][PERSON_NAME][DOMAIN_NAME]"
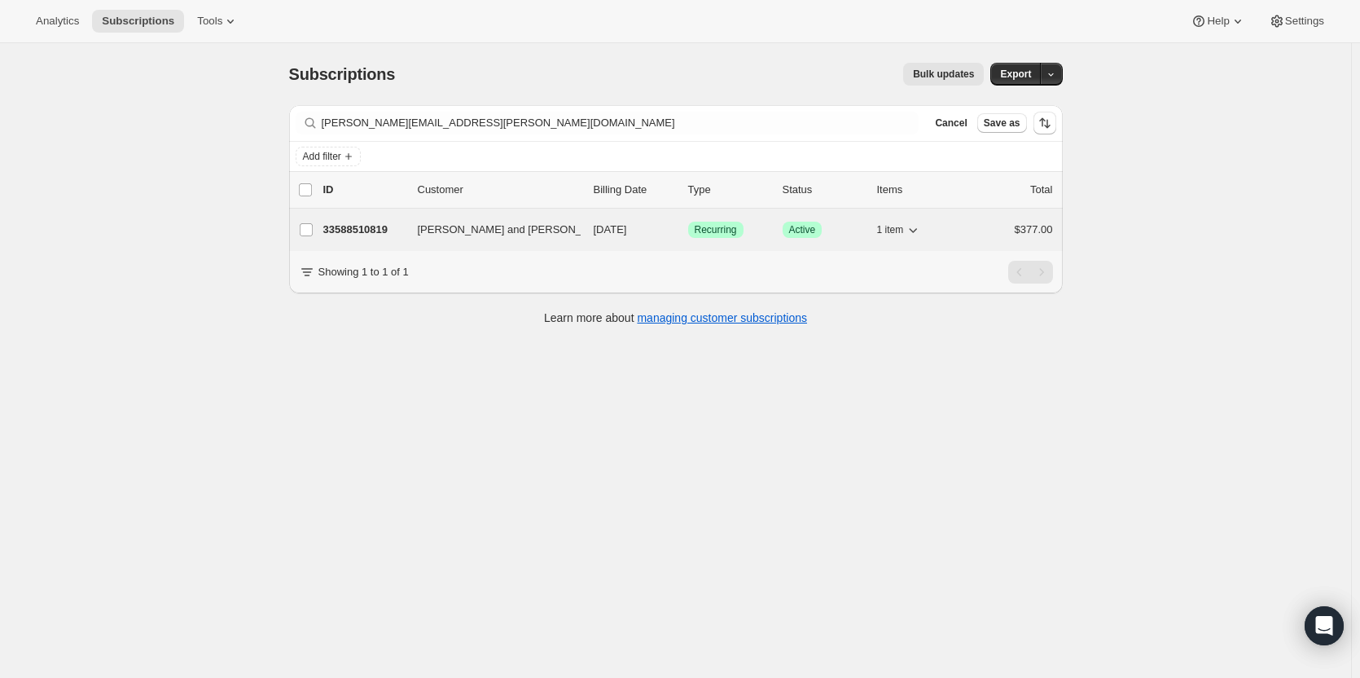
click at [370, 240] on div "33588510819 [PERSON_NAME] and [PERSON_NAME] [DATE] Success Recurring Success Ac…" at bounding box center [688, 229] width 730 height 23
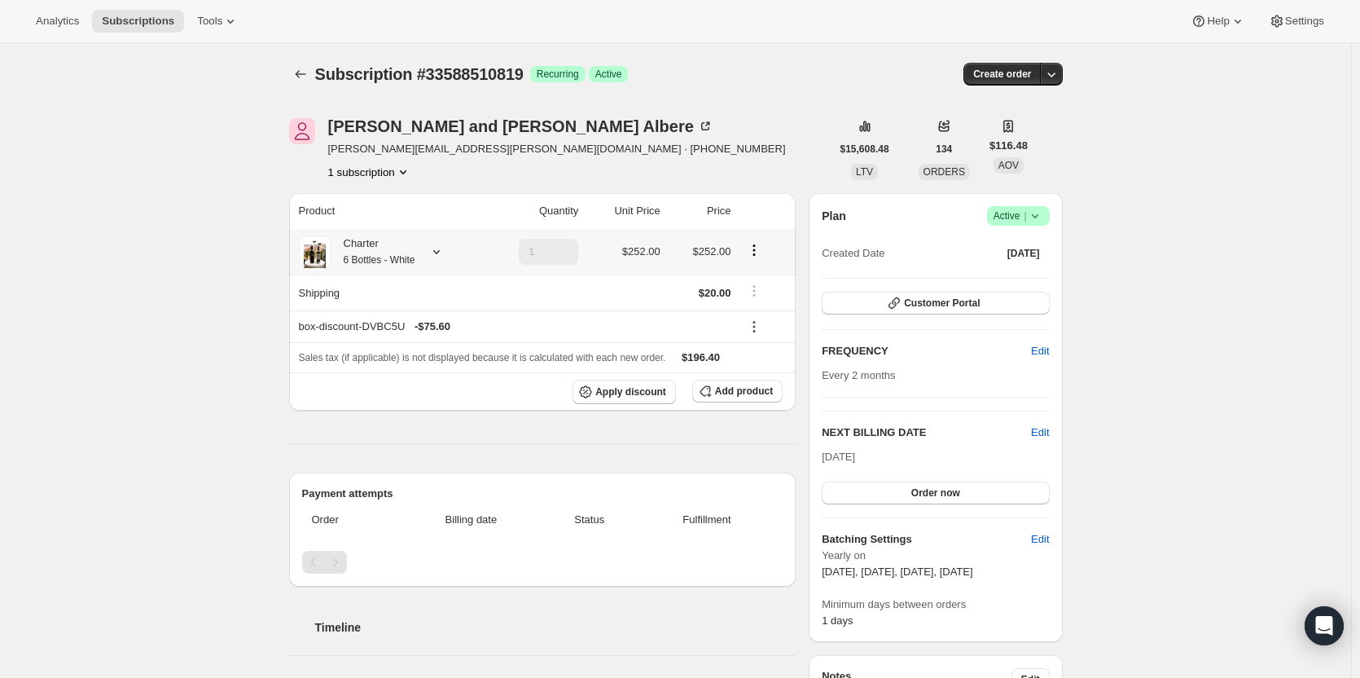
click at [363, 254] on small "6 Bottles - White" at bounding box center [380, 259] width 72 height 11
